Goal: Task Accomplishment & Management: Use online tool/utility

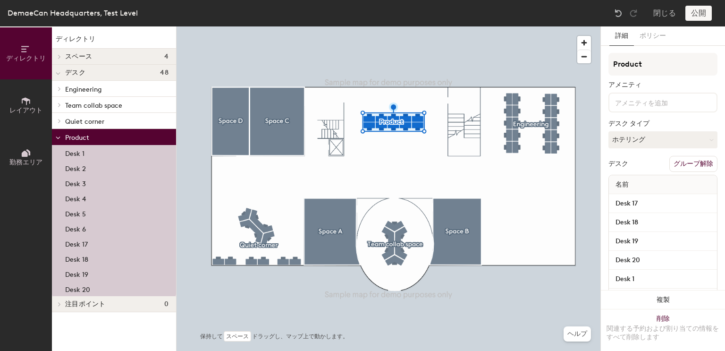
click at [20, 99] on button "レイアウト" at bounding box center [26, 105] width 52 height 52
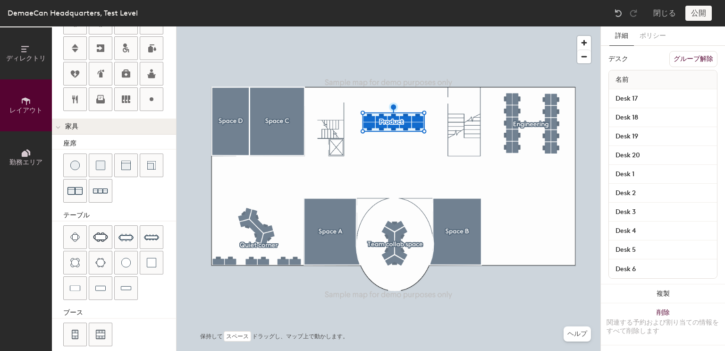
scroll to position [247, 0]
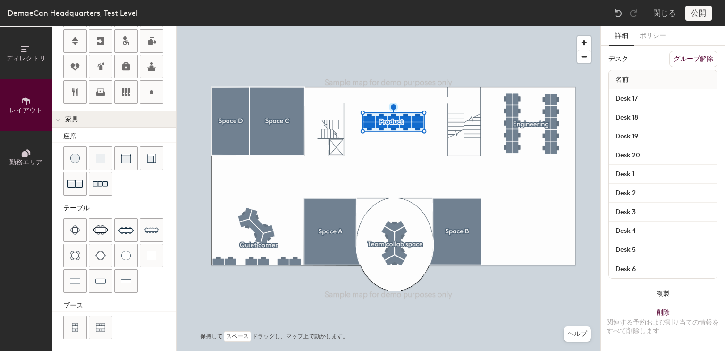
click at [7, 151] on button "勤務エリア" at bounding box center [26, 157] width 52 height 52
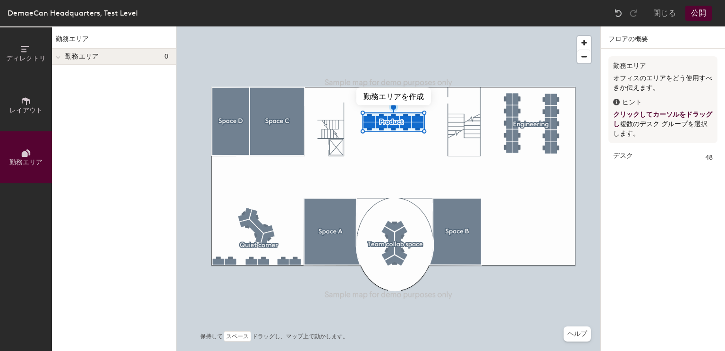
scroll to position [0, 0]
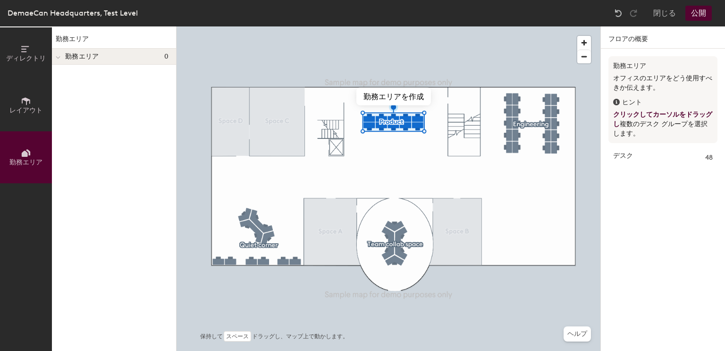
click at [28, 110] on span "レイアウト" at bounding box center [25, 110] width 33 height 8
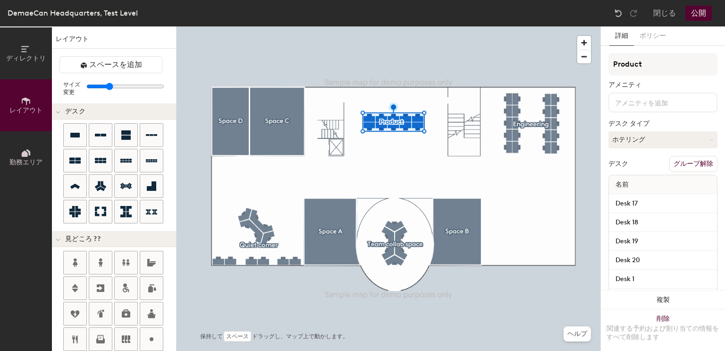
click at [21, 48] on icon at bounding box center [26, 49] width 10 height 10
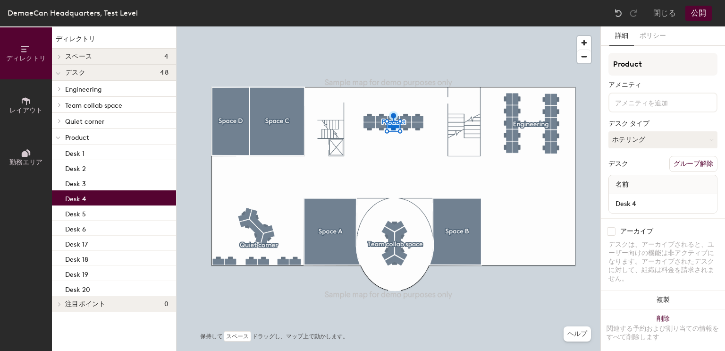
click at [645, 107] on div at bounding box center [663, 103] width 109 height 20
click at [678, 77] on div "Product アメニティ デスク タイプ ホテリング デスク グループ解除 名前 Desk 4" at bounding box center [663, 136] width 109 height 166
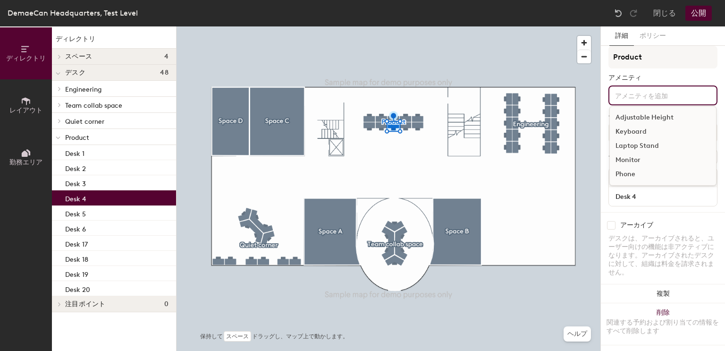
click at [669, 93] on input at bounding box center [655, 94] width 85 height 11
click at [699, 74] on div "アメニティ" at bounding box center [663, 78] width 109 height 8
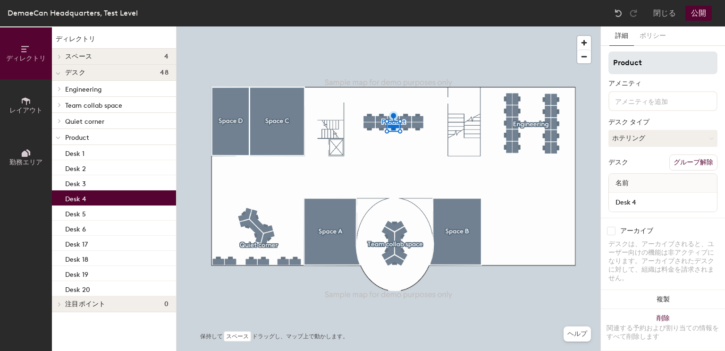
scroll to position [0, 0]
click at [653, 34] on button "ポリシー" at bounding box center [653, 35] width 38 height 19
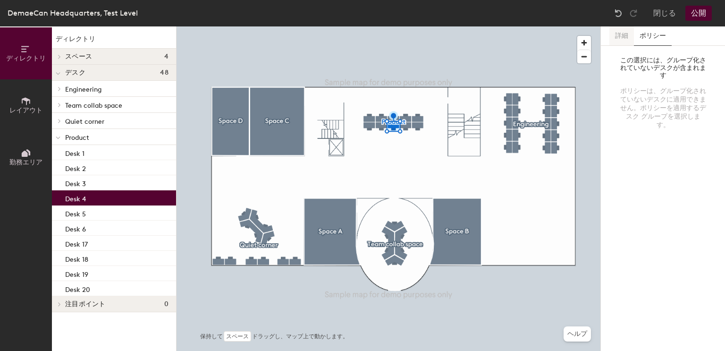
click at [625, 35] on button "詳細" at bounding box center [621, 35] width 25 height 19
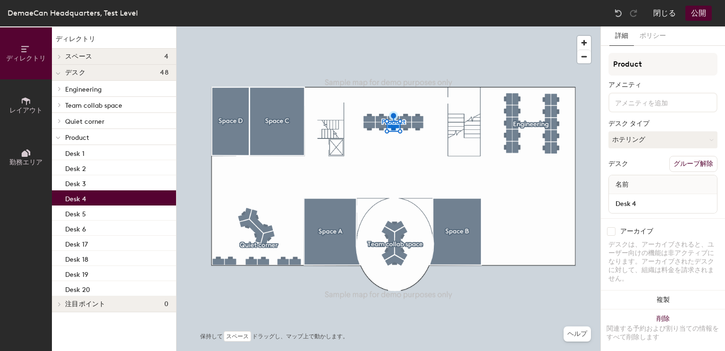
click at [658, 11] on button "閉じる" at bounding box center [664, 13] width 23 height 15
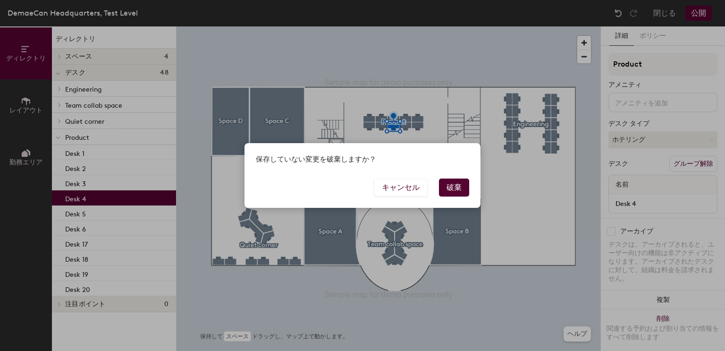
click at [454, 191] on button "破棄" at bounding box center [454, 187] width 30 height 18
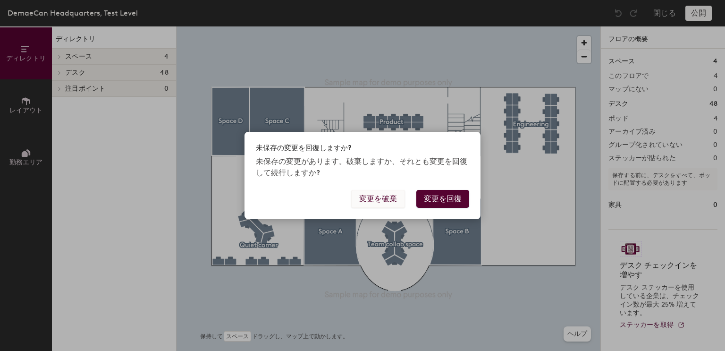
click at [381, 202] on button "変更を破棄" at bounding box center [378, 199] width 54 height 18
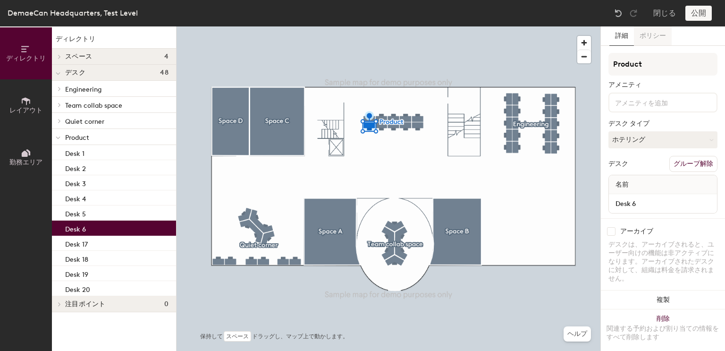
click at [658, 39] on button "ポリシー" at bounding box center [653, 35] width 38 height 19
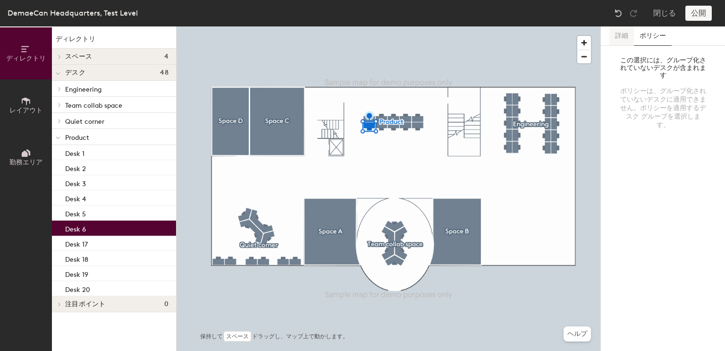
click at [619, 38] on button "詳細" at bounding box center [621, 35] width 25 height 19
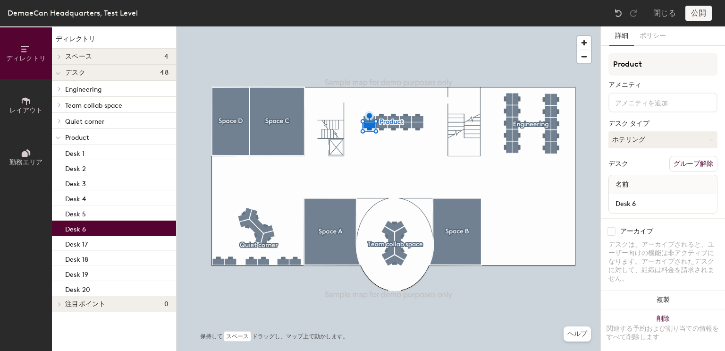
click at [28, 106] on button "レイアウト" at bounding box center [26, 105] width 52 height 52
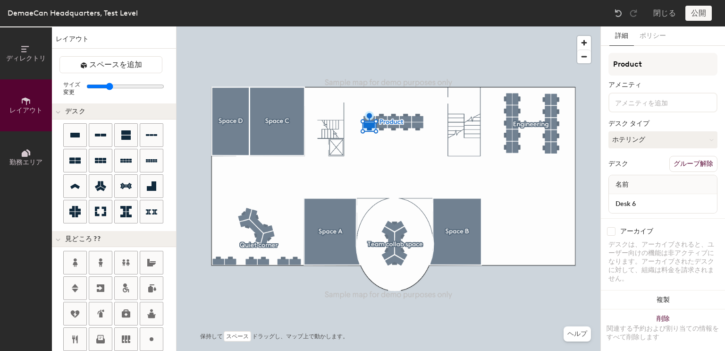
click at [26, 152] on icon at bounding box center [25, 154] width 6 height 6
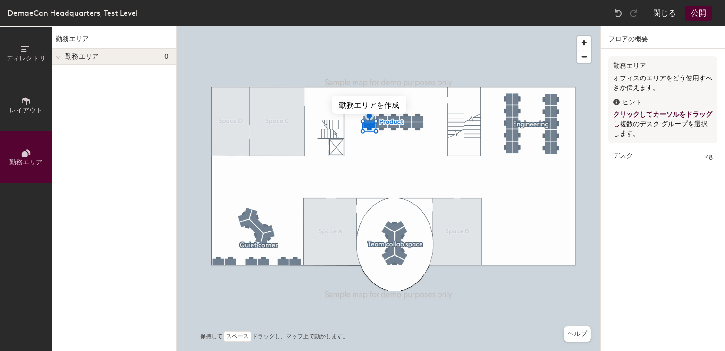
click at [671, 13] on button "閉じる" at bounding box center [664, 13] width 23 height 15
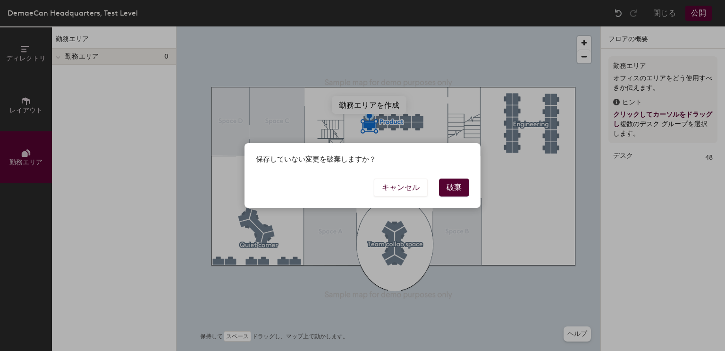
click at [458, 191] on button "破棄" at bounding box center [454, 187] width 30 height 18
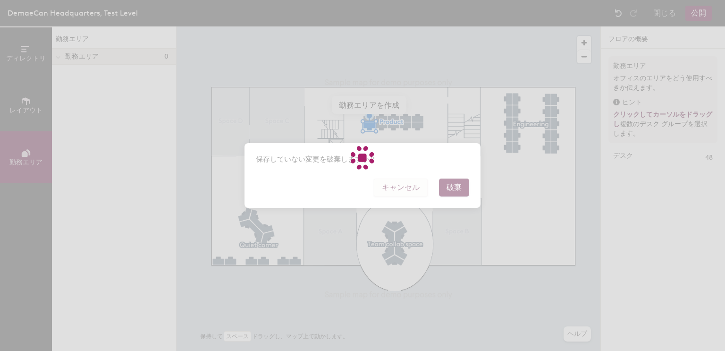
click at [388, 188] on body "ナビゲーションをスキップ スケジュール オフィス 人 分析 訪問回数 Deliveries Services 管理 DemaeCan Headquarters…" at bounding box center [362, 175] width 725 height 351
